Goal: Task Accomplishment & Management: Manage account settings

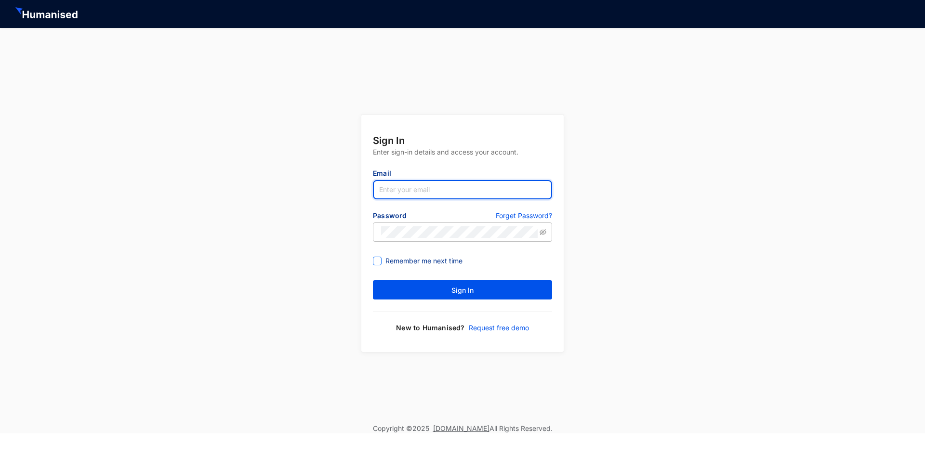
type input "[EMAIL_ADDRESS][DOMAIN_NAME]"
click at [399, 262] on span "Remember me next time" at bounding box center [423, 261] width 85 height 11
click at [380, 262] on input "Remember me next time" at bounding box center [376, 260] width 7 height 7
checkbox input "true"
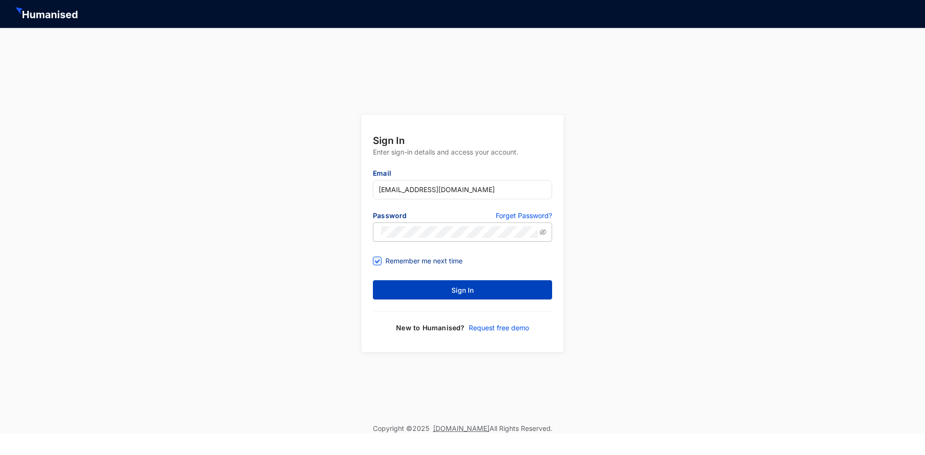
click at [383, 287] on button "Sign In" at bounding box center [462, 289] width 179 height 19
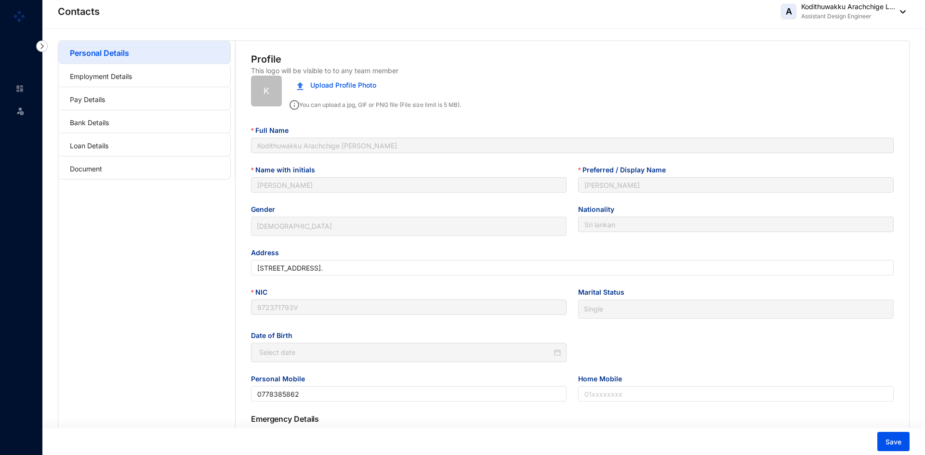
type input "[DATE]"
click at [101, 100] on link "Pay Details" at bounding box center [87, 99] width 35 height 8
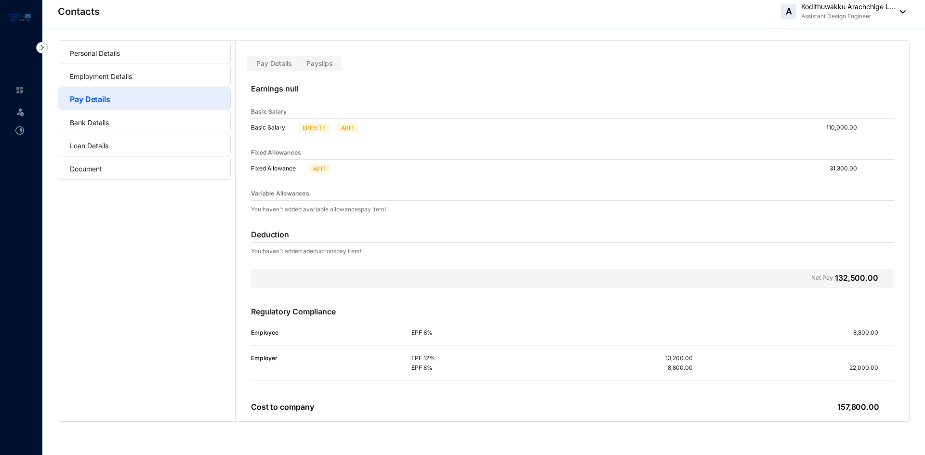
click at [281, 64] on span "Pay Details" at bounding box center [273, 63] width 35 height 8
click at [249, 66] on input "Pay Details" at bounding box center [249, 66] width 0 height 0
click at [328, 59] on label "Payslips" at bounding box center [319, 63] width 40 height 11
click at [299, 66] on input "Payslips" at bounding box center [299, 66] width 0 height 0
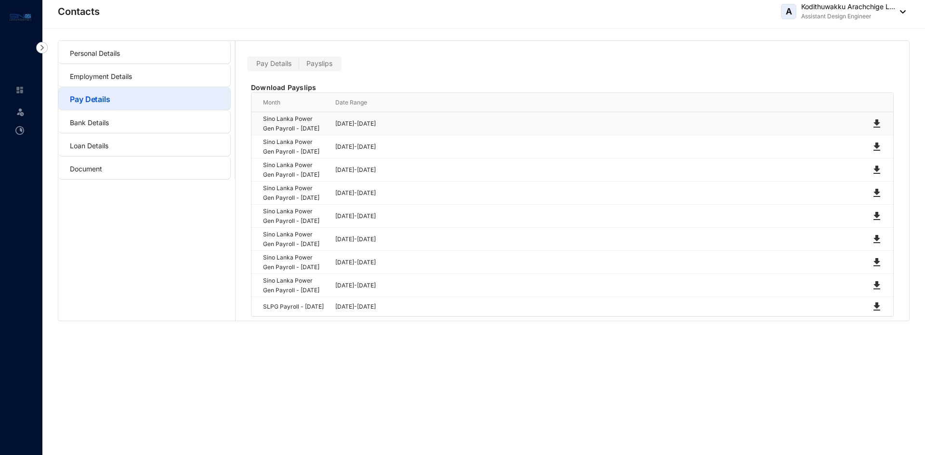
click at [879, 126] on img at bounding box center [877, 124] width 12 height 12
click at [874, 153] on img at bounding box center [877, 147] width 12 height 12
click at [876, 176] on img at bounding box center [877, 170] width 12 height 12
click at [877, 199] on img at bounding box center [877, 193] width 12 height 12
click at [876, 222] on img at bounding box center [877, 216] width 12 height 12
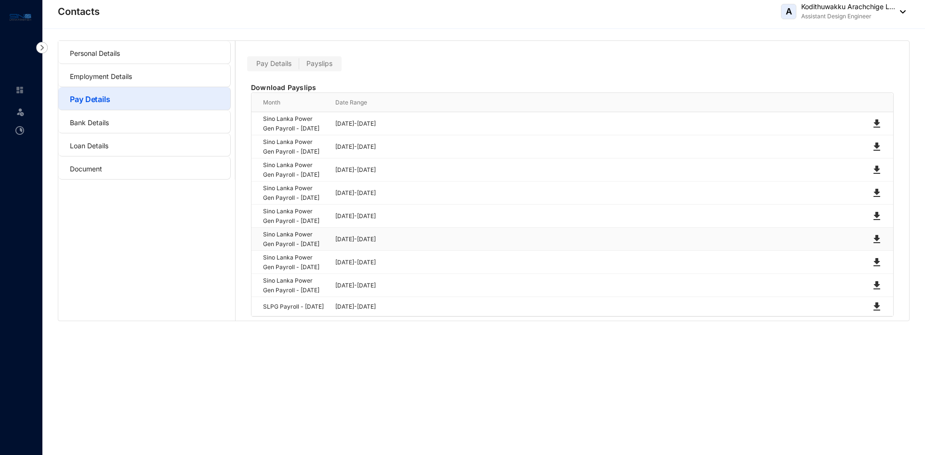
click at [874, 245] on img at bounding box center [877, 240] width 12 height 12
click at [877, 268] on img at bounding box center [877, 263] width 12 height 12
click at [877, 291] on img at bounding box center [877, 286] width 12 height 12
click at [878, 313] on img at bounding box center [877, 307] width 12 height 12
click at [14, 18] on img at bounding box center [21, 17] width 22 height 11
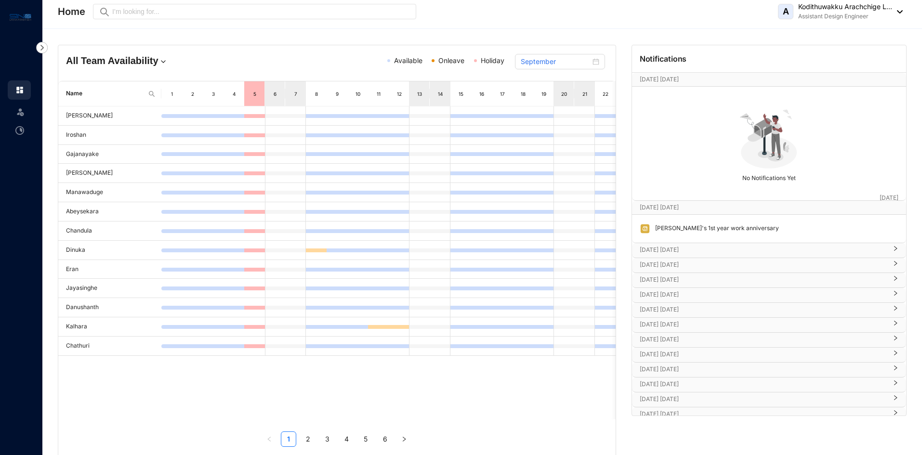
click at [899, 9] on div "A Kodithuwakku Arachchige L... Assistant Design Engineer" at bounding box center [840, 11] width 125 height 19
click at [848, 82] on link "Sign Out" at bounding box center [839, 78] width 109 height 10
